Goal: Task Accomplishment & Management: Use online tool/utility

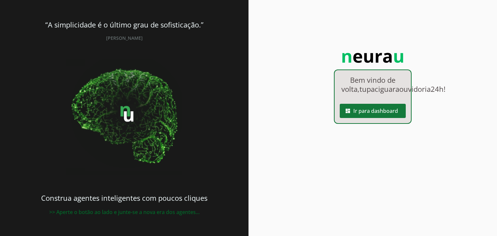
click at [383, 119] on span at bounding box center [373, 111] width 66 height 16
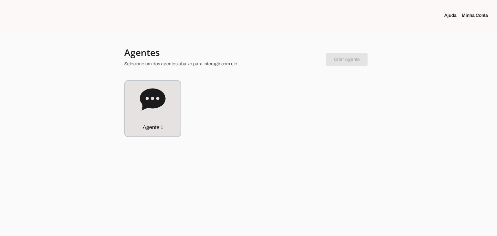
click at [469, 17] on link "Minha Conta" at bounding box center [477, 15] width 31 height 6
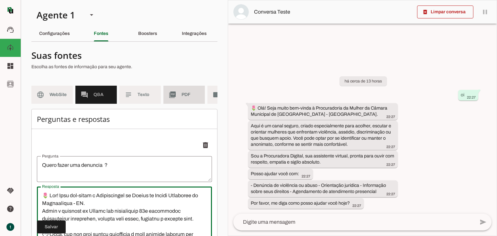
click at [181, 98] on md-item "picture_as_pdf PDF" at bounding box center [183, 95] width 41 height 18
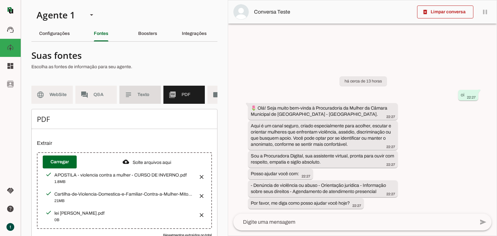
click at [139, 99] on md-item "subject Texto" at bounding box center [139, 95] width 41 height 18
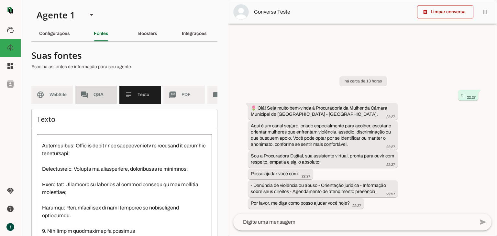
click at [98, 96] on span "Q&A" at bounding box center [103, 95] width 18 height 6
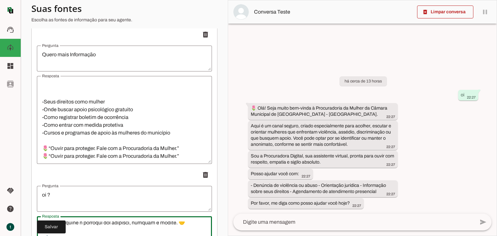
scroll to position [8, 0]
